Goal: Complete application form

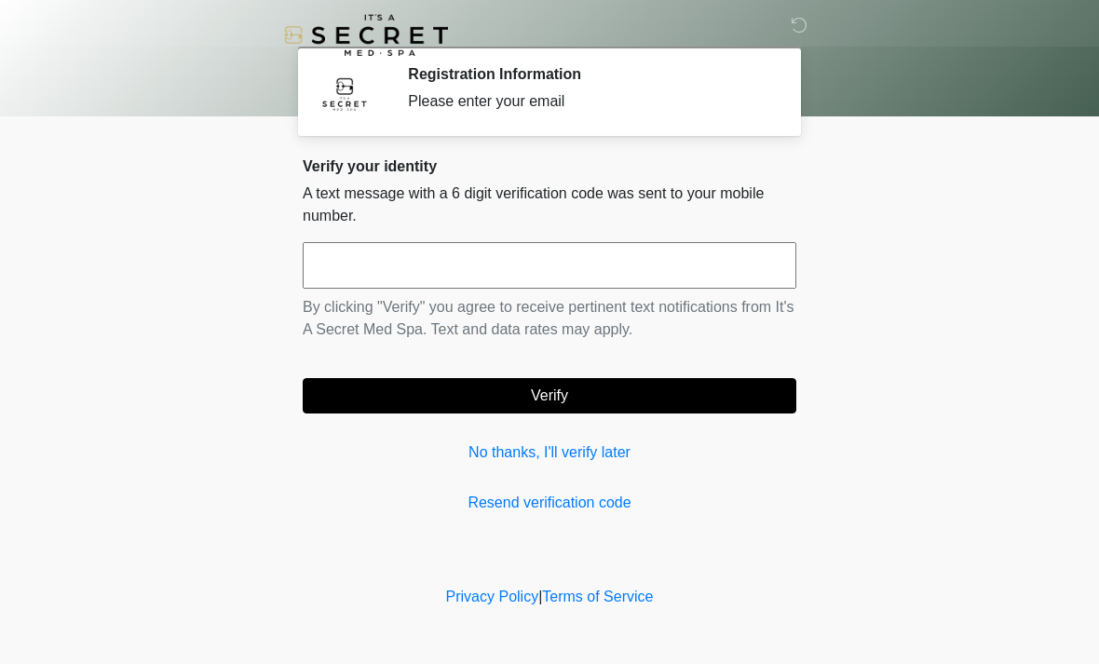
click at [511, 285] on input "text" at bounding box center [550, 265] width 494 height 47
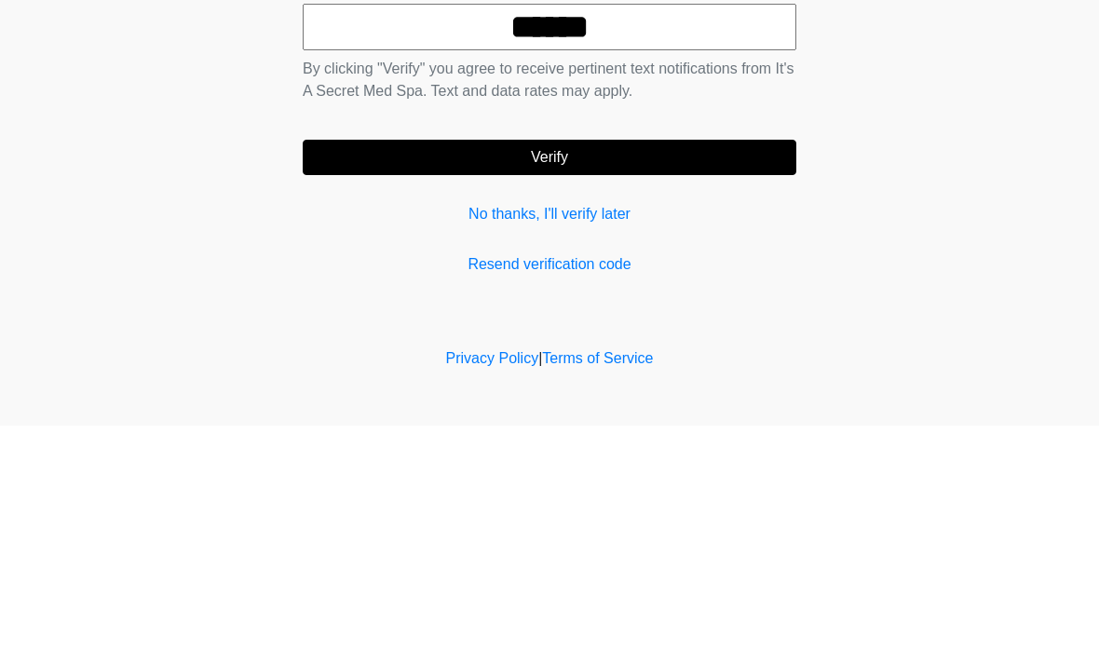
type input "******"
click at [671, 378] on button "Verify" at bounding box center [550, 395] width 494 height 35
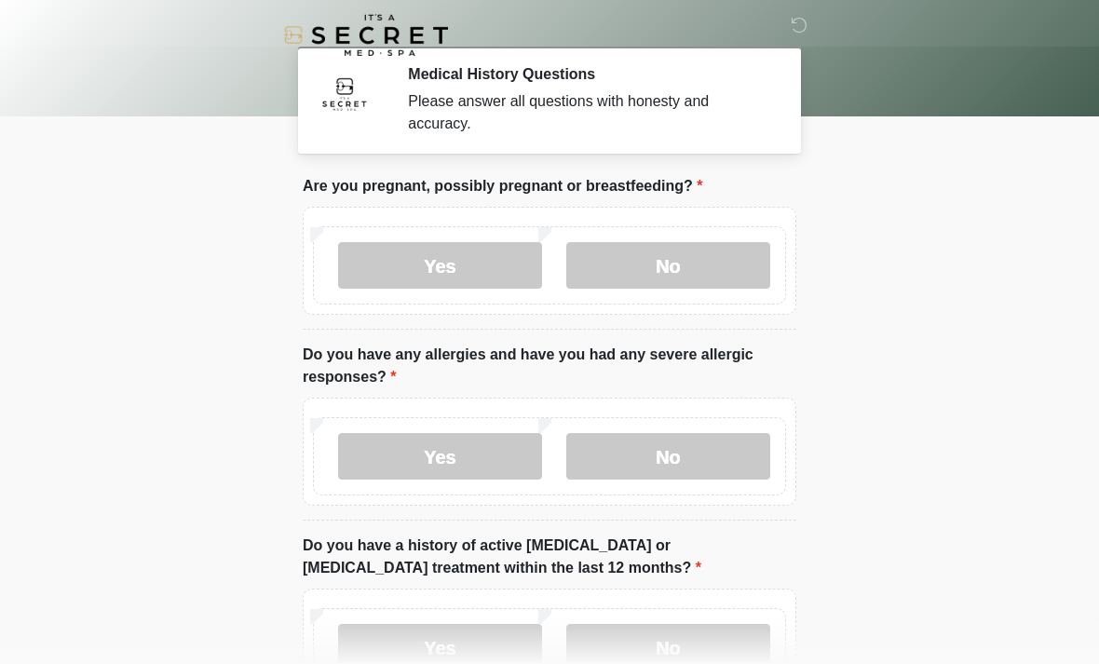
click at [712, 284] on label "No" at bounding box center [668, 265] width 204 height 47
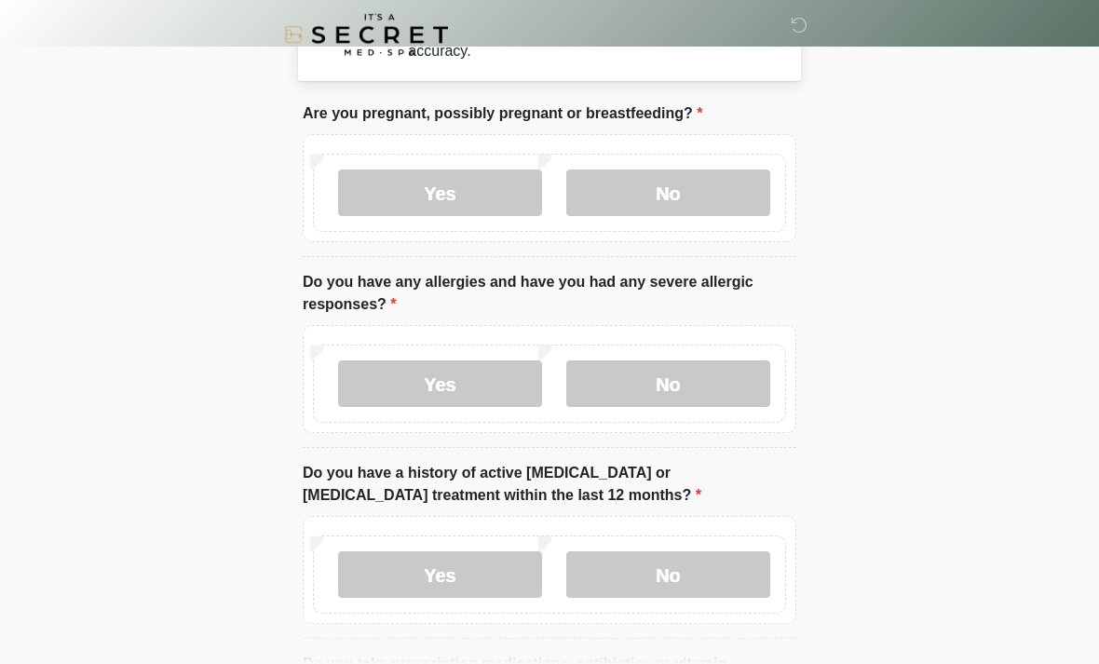
scroll to position [76, 0]
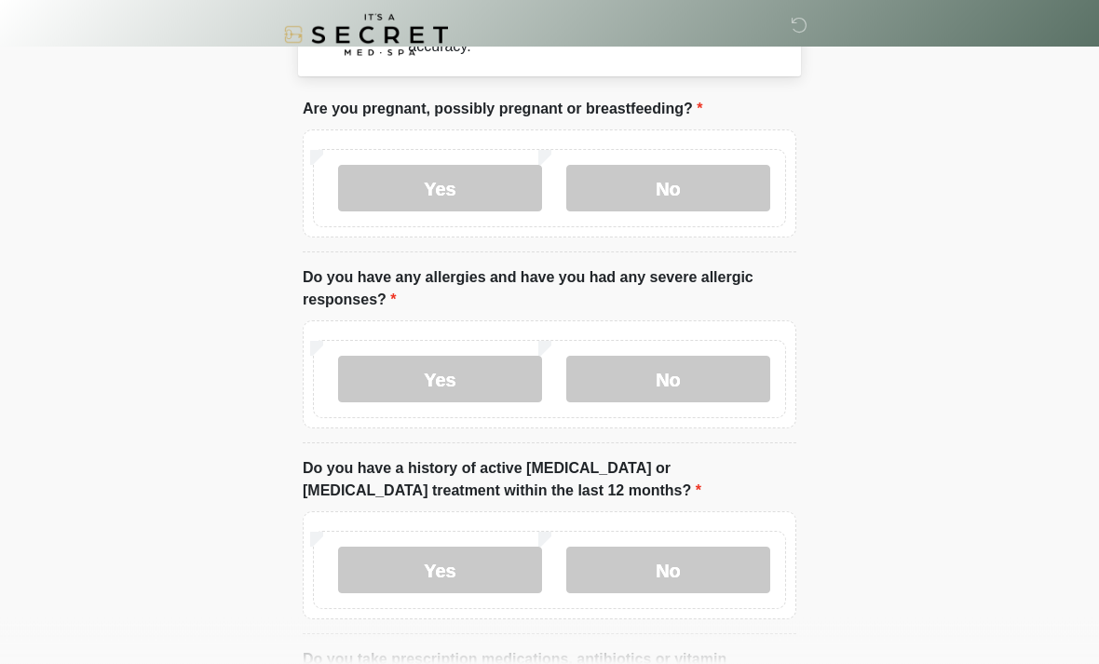
click at [716, 389] on label "No" at bounding box center [668, 380] width 204 height 47
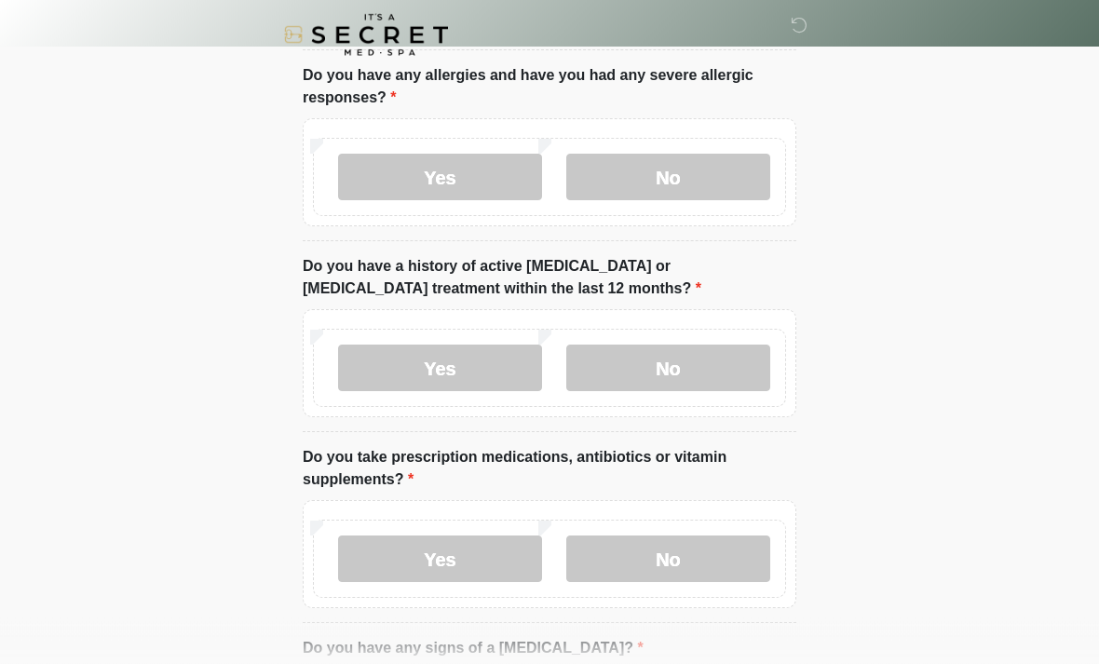
scroll to position [282, 0]
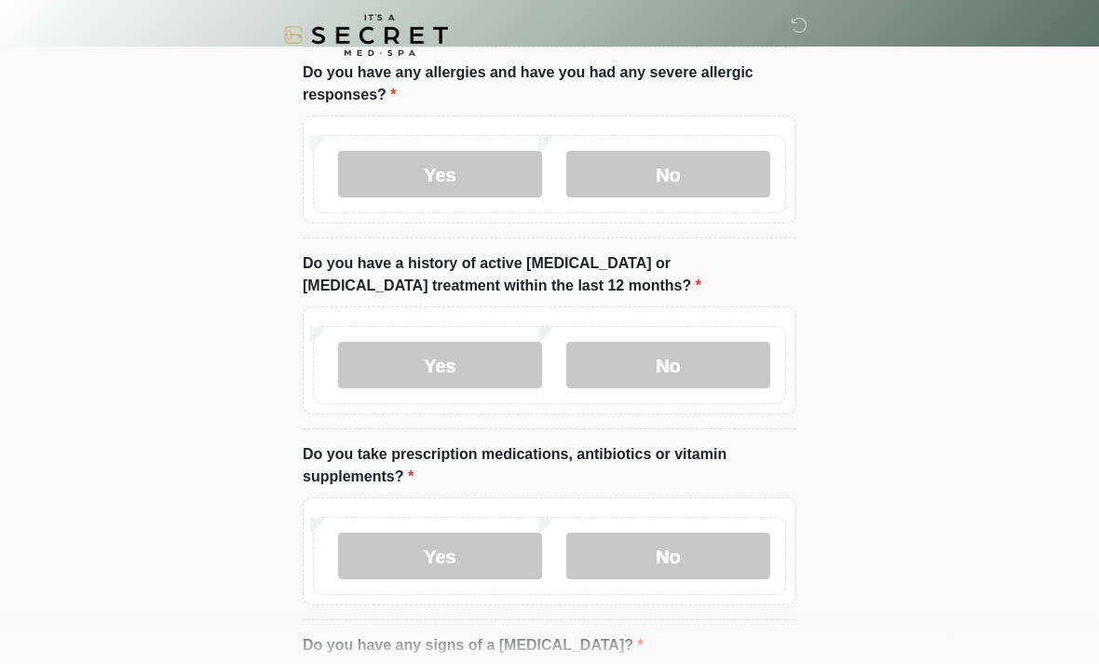
click at [716, 375] on label "No" at bounding box center [668, 365] width 204 height 47
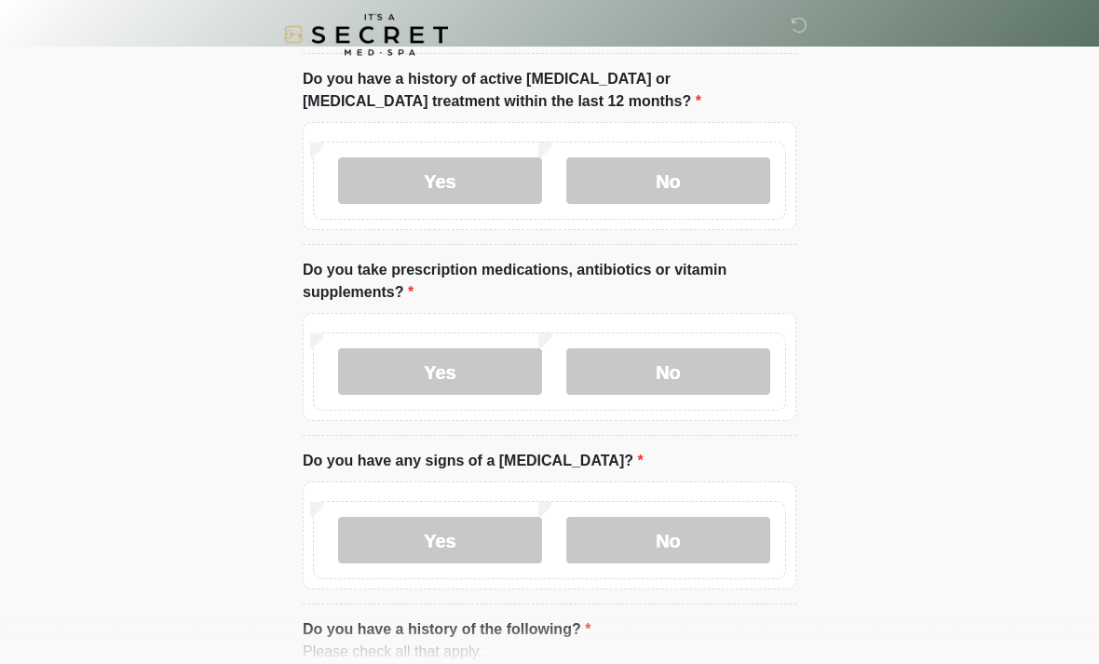
scroll to position [470, 0]
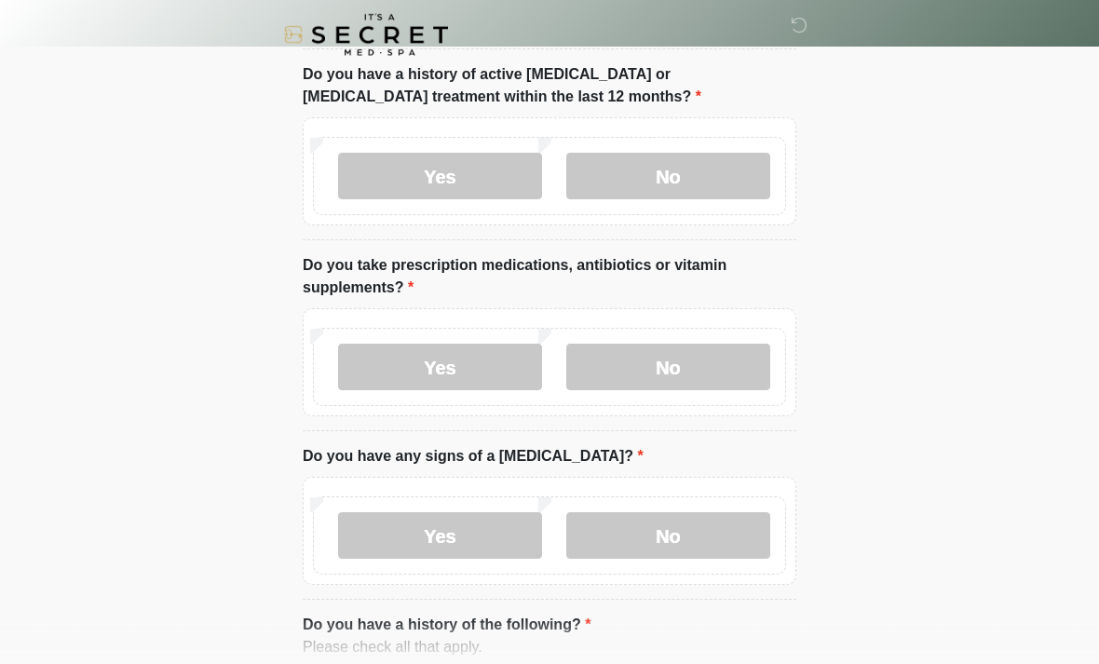
click at [726, 387] on label "No" at bounding box center [668, 368] width 204 height 47
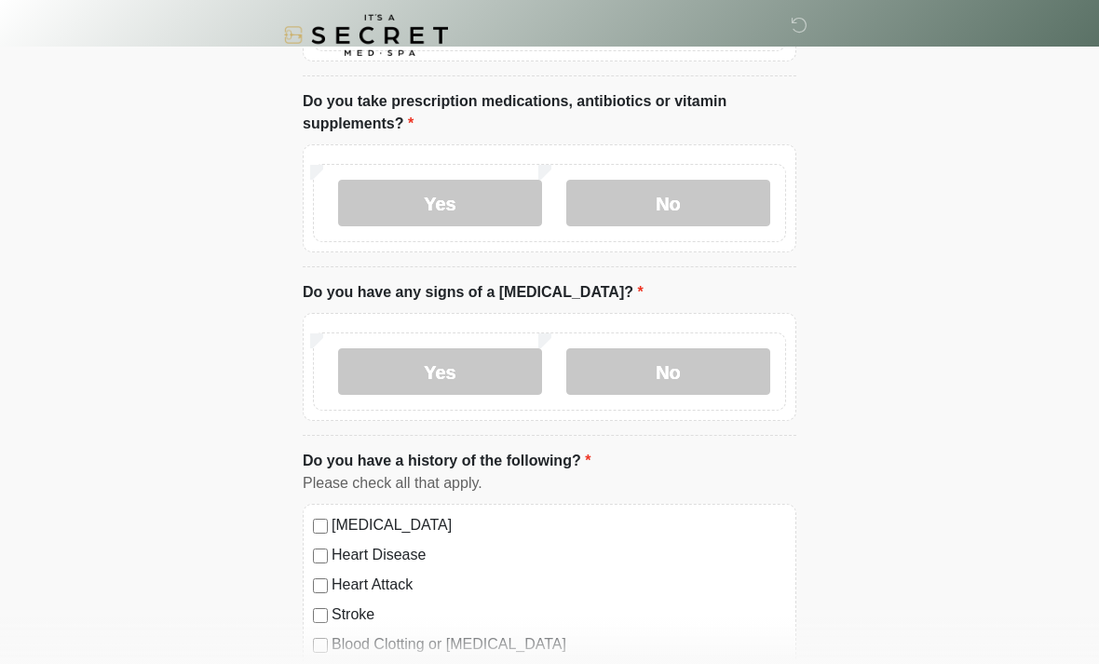
scroll to position [635, 0]
click at [736, 388] on label "No" at bounding box center [668, 371] width 204 height 47
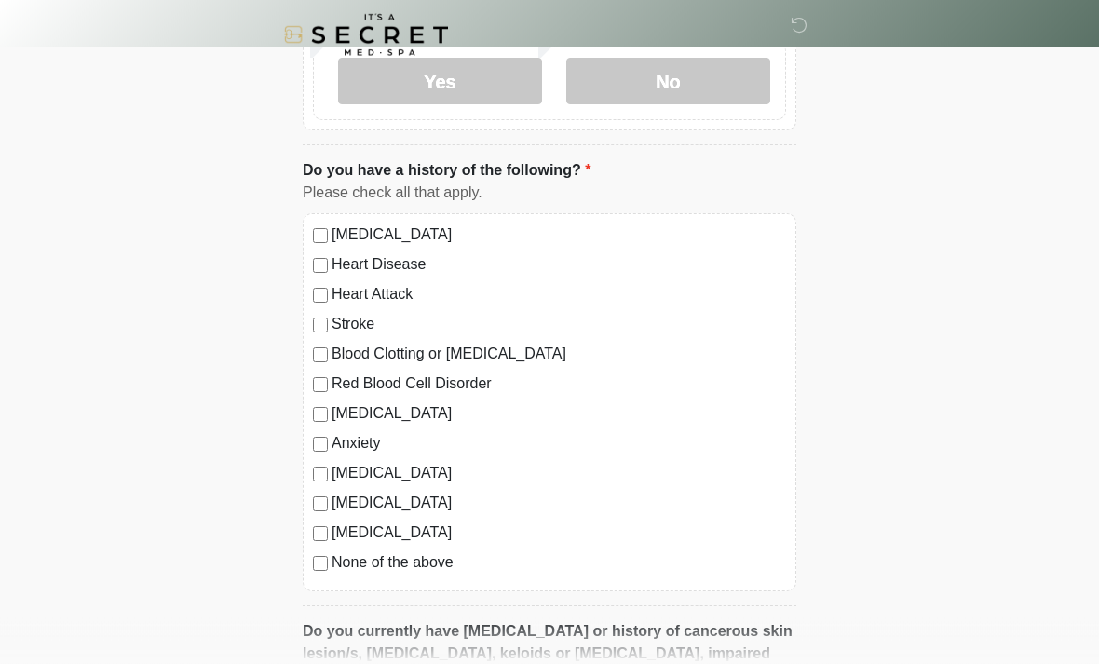
scroll to position [925, 0]
click at [427, 571] on label "None of the above" at bounding box center [559, 563] width 455 height 22
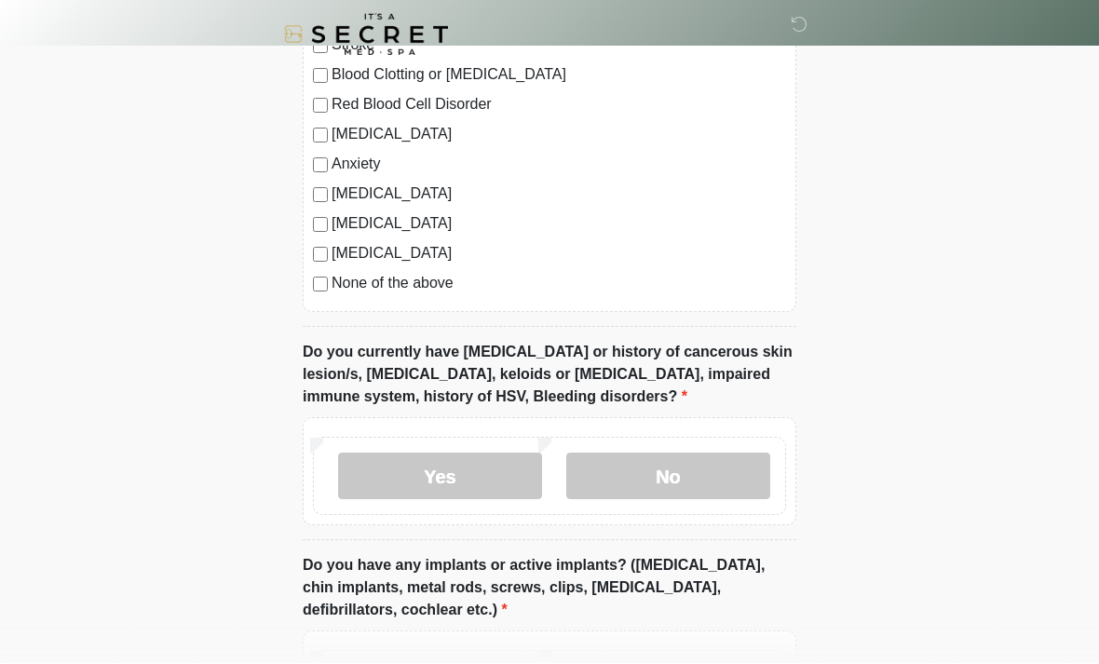
click at [710, 486] on label "No" at bounding box center [668, 477] width 204 height 47
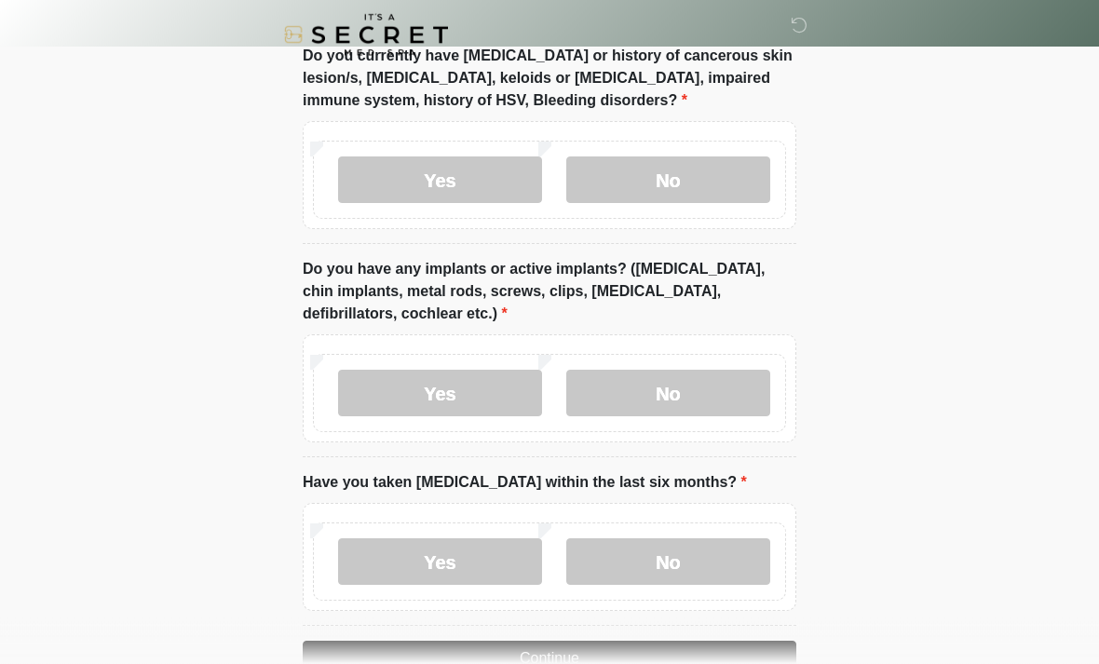
scroll to position [1502, 0]
click at [486, 403] on label "Yes" at bounding box center [440, 393] width 204 height 47
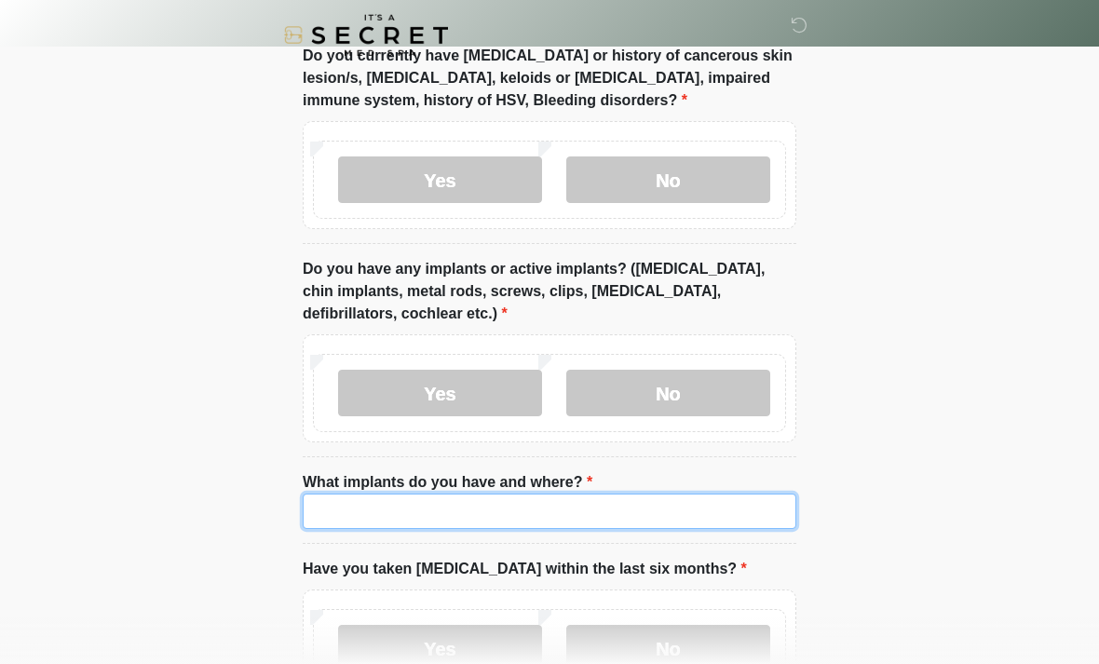
click at [581, 519] on input "What implants do you have and where?" at bounding box center [550, 511] width 494 height 35
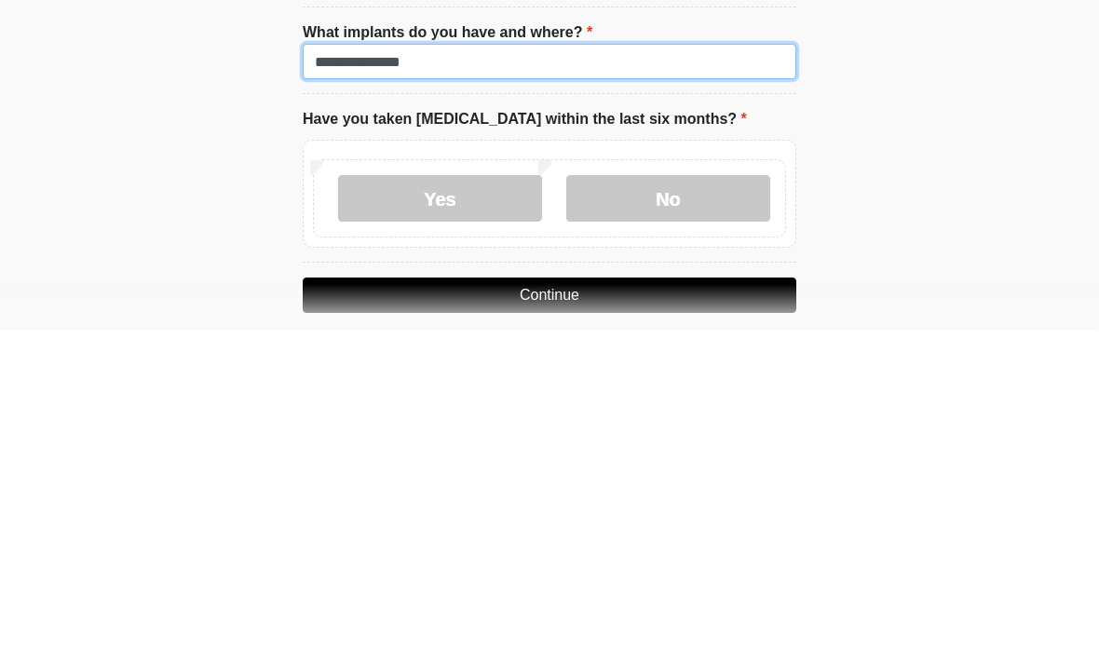
scroll to position [1624, 0]
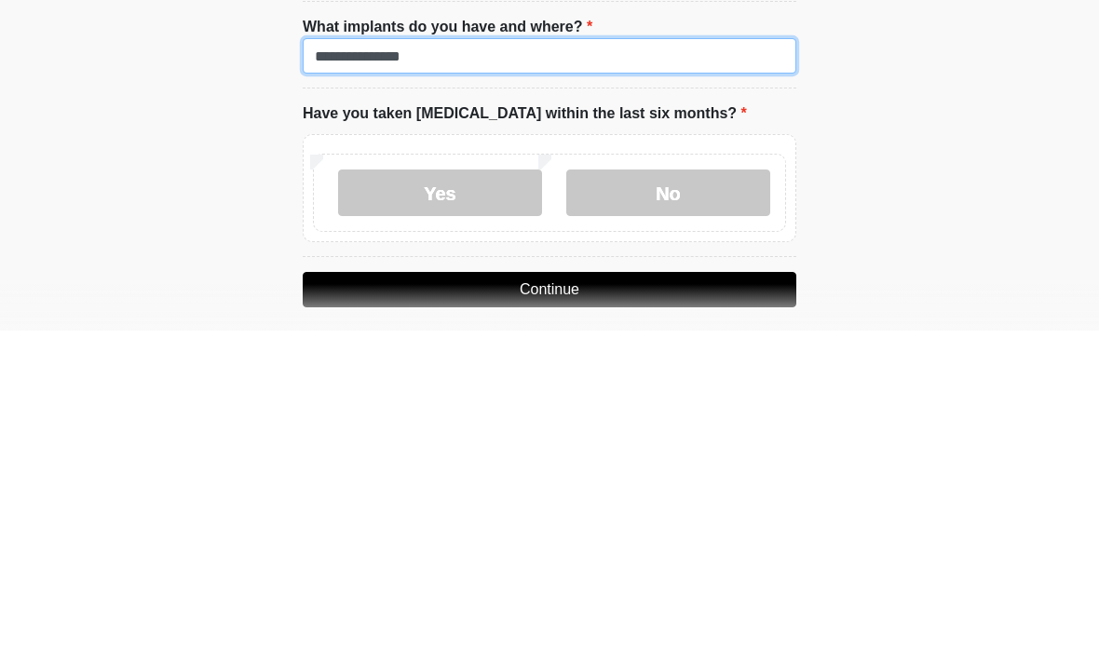
type input "**********"
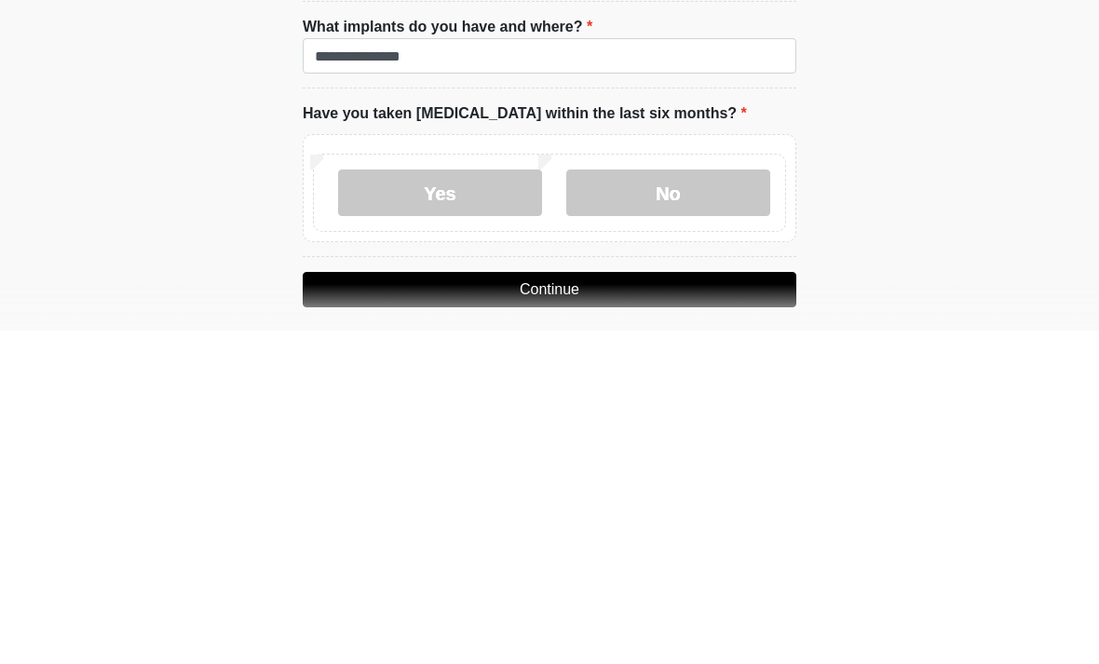
click at [708, 503] on label "No" at bounding box center [668, 526] width 204 height 47
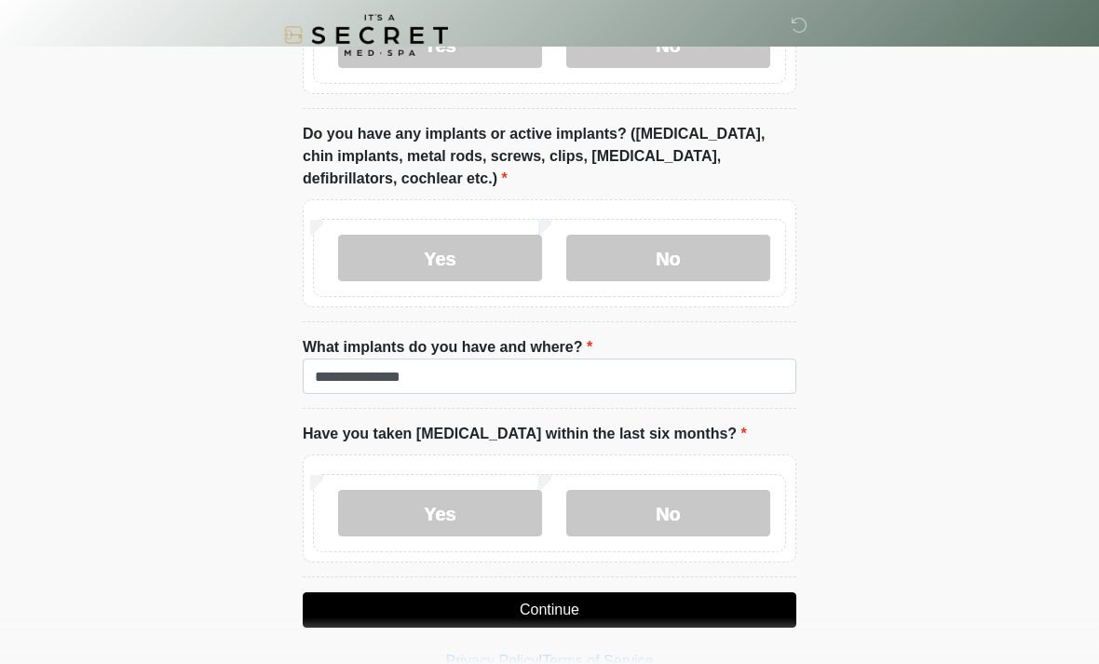
click at [639, 612] on button "Continue" at bounding box center [550, 610] width 494 height 35
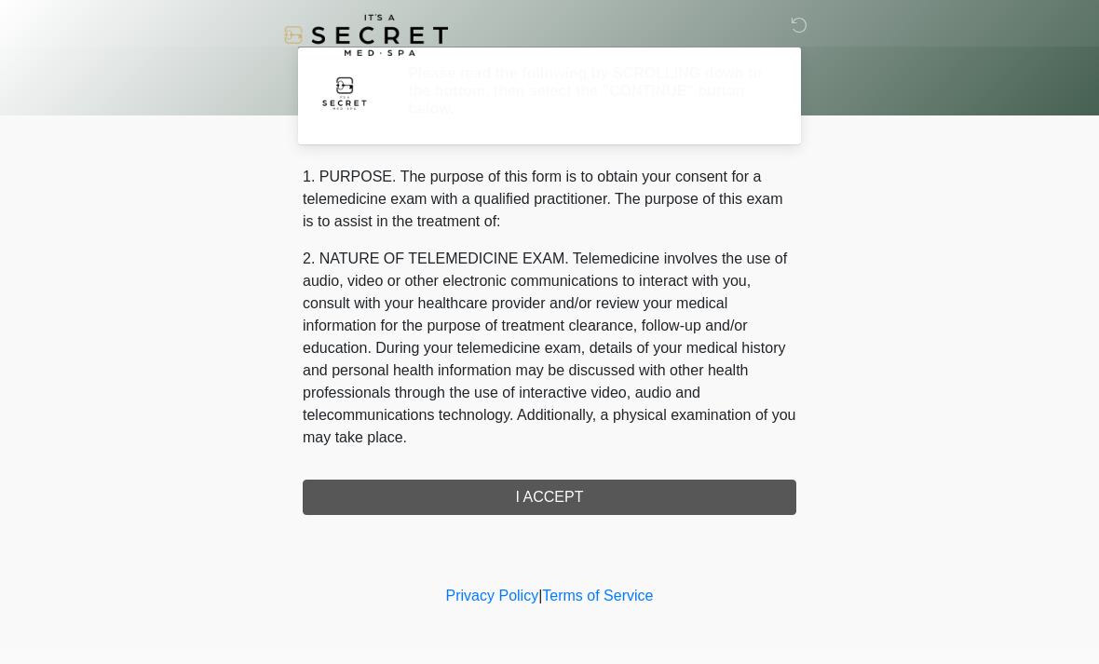
scroll to position [0, 0]
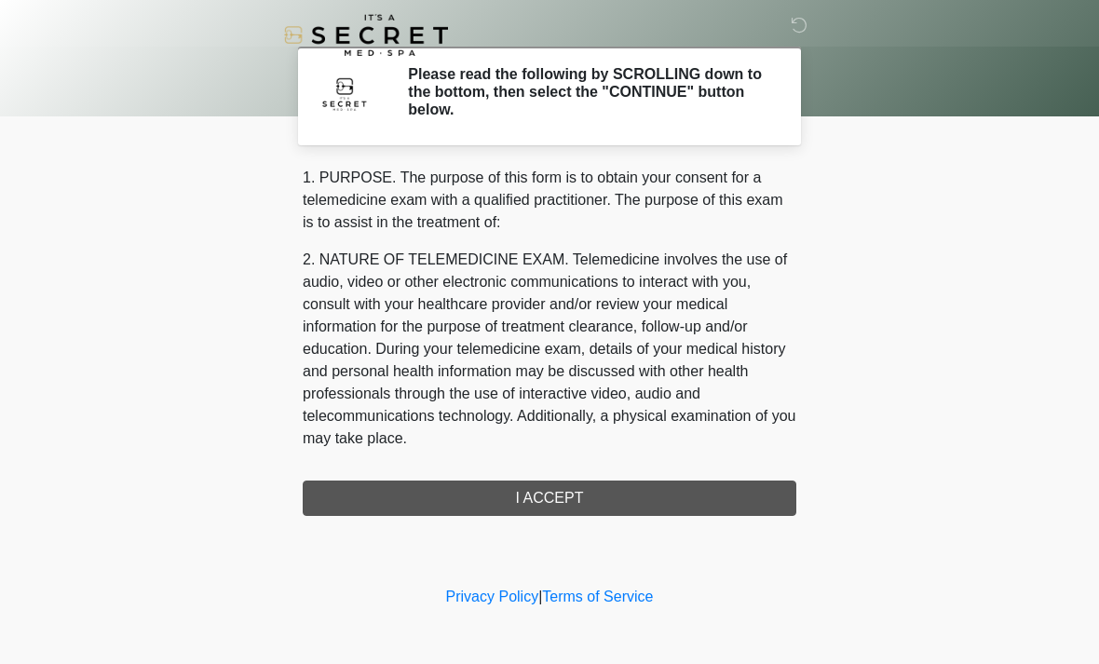
click at [699, 509] on div "1. PURPOSE. The purpose of this form is to obtain your consent for a telemedici…" at bounding box center [550, 341] width 494 height 349
click at [564, 506] on div "1. PURPOSE. The purpose of this form is to obtain your consent for a telemedici…" at bounding box center [550, 341] width 494 height 349
click at [561, 494] on div "1. PURPOSE. The purpose of this form is to obtain your consent for a telemedici…" at bounding box center [550, 341] width 494 height 349
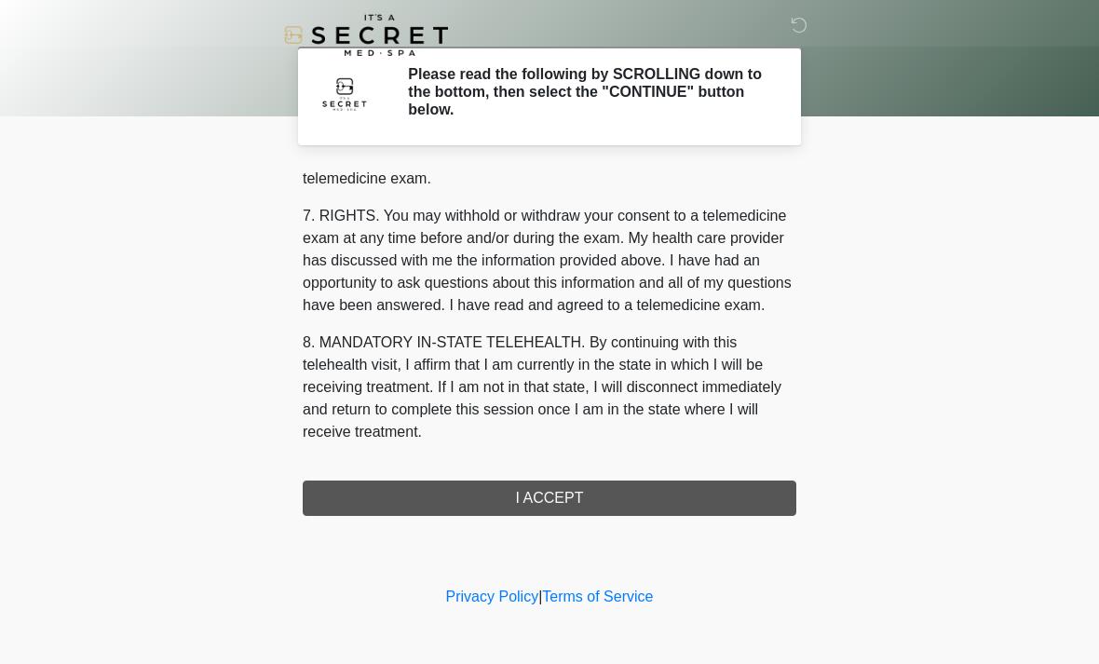
scroll to position [789, 0]
click at [581, 514] on button "I ACCEPT" at bounding box center [550, 498] width 494 height 35
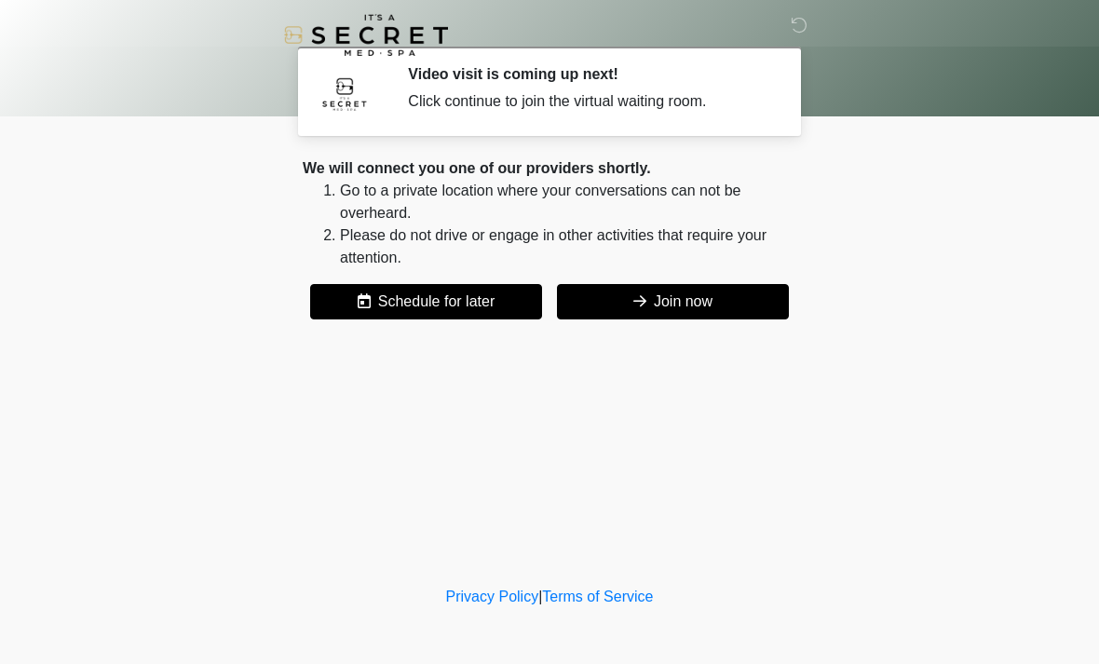
click at [732, 306] on button "Join now" at bounding box center [673, 301] width 232 height 35
